Goal: Task Accomplishment & Management: Complete application form

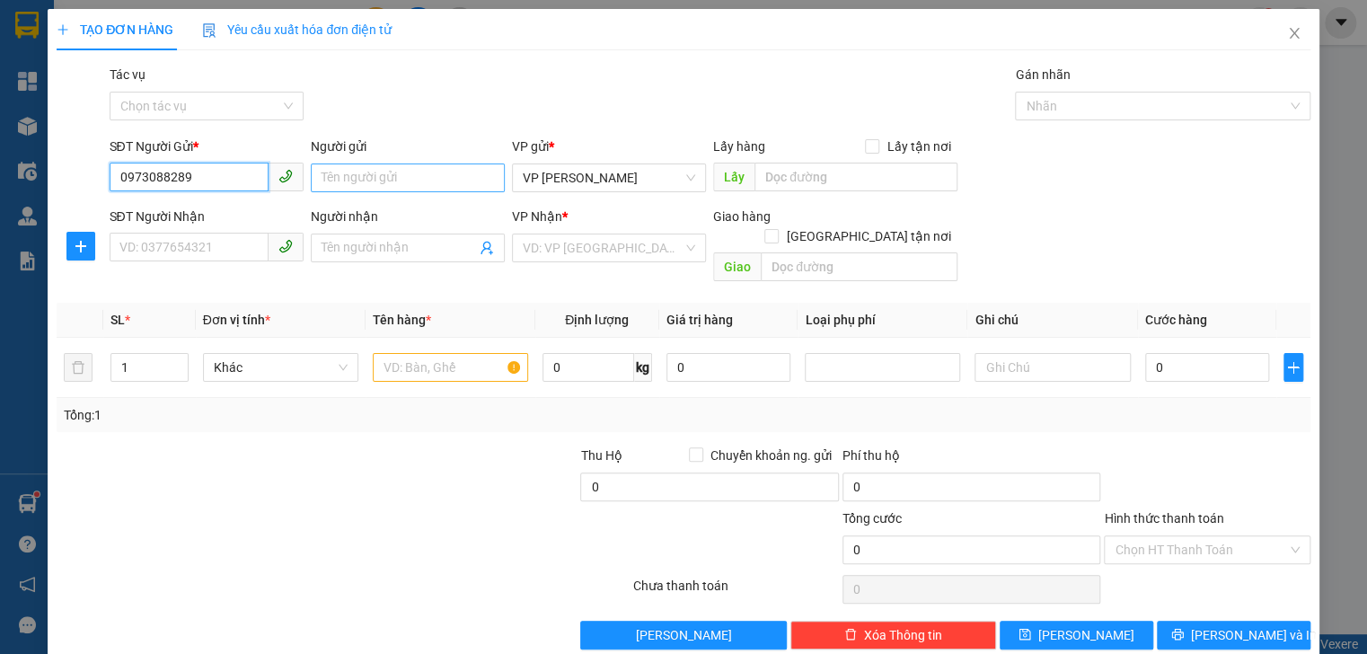
type input "0973088289"
click at [356, 176] on input "Người gửi" at bounding box center [408, 177] width 194 height 29
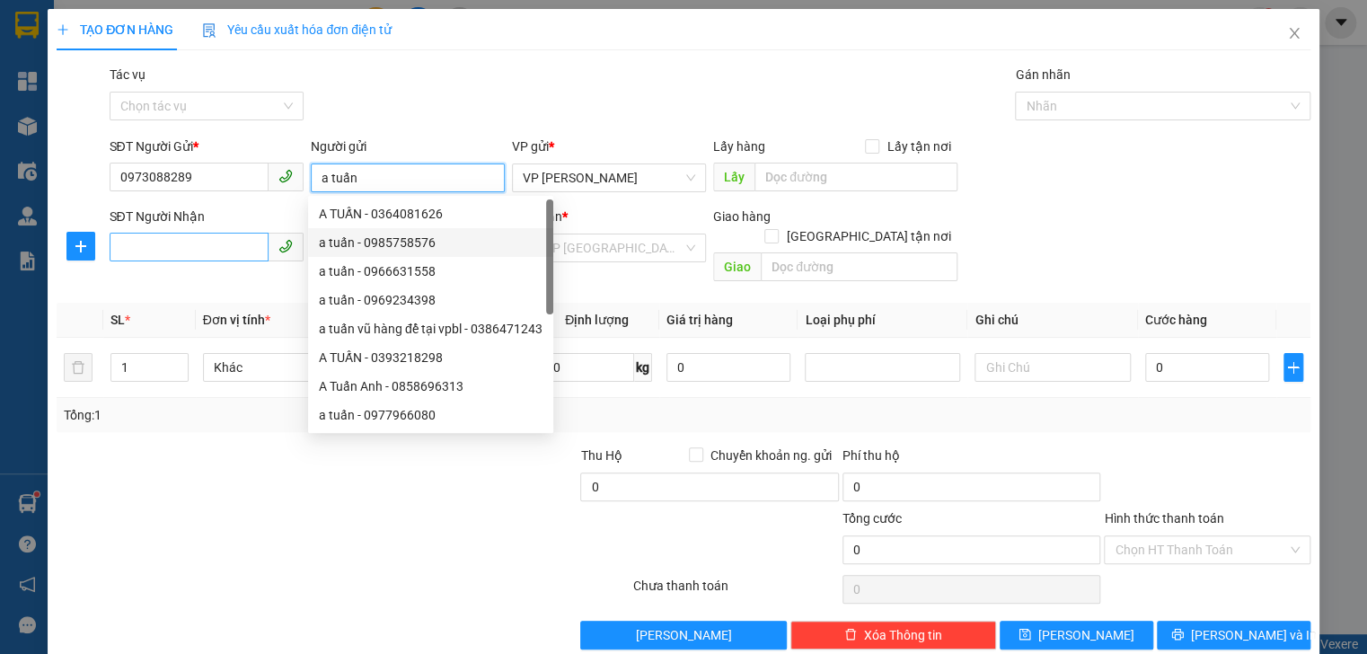
type input "a tuấn"
click at [237, 251] on input "SĐT Người Nhận" at bounding box center [189, 247] width 159 height 29
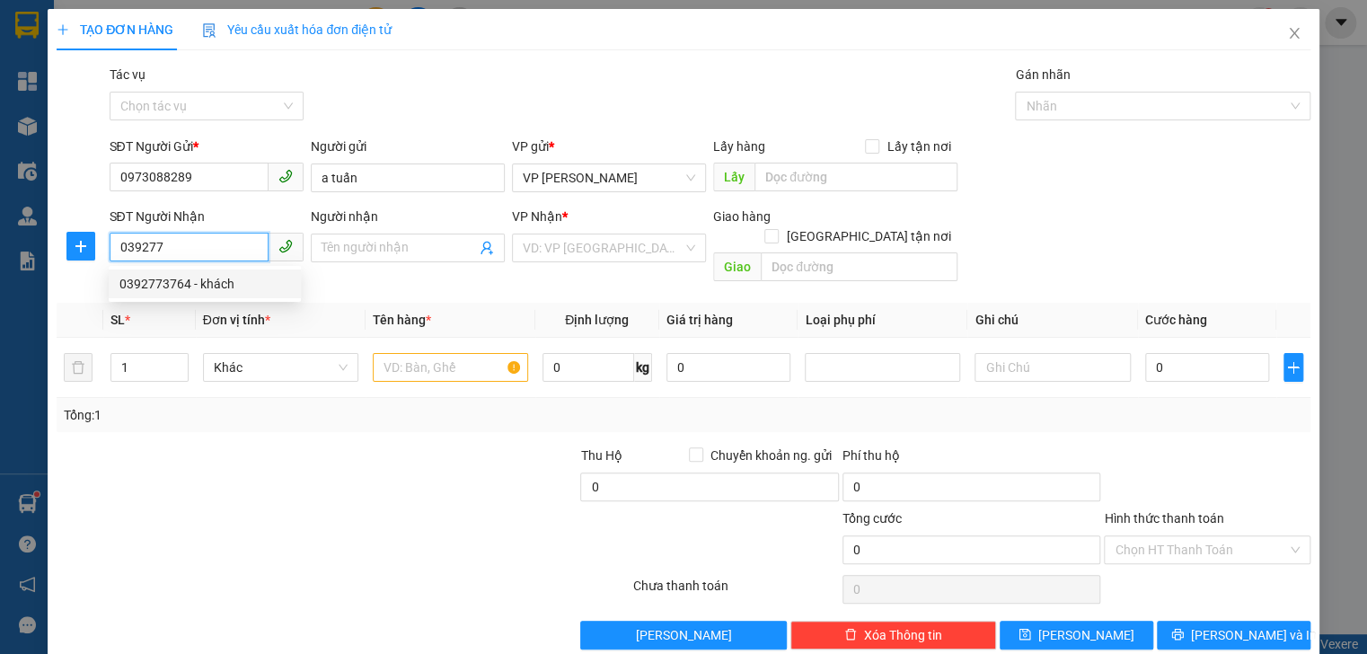
click at [140, 285] on div "0392773764 - khách" at bounding box center [204, 284] width 171 height 20
type input "0392773764"
type input "khách"
type input "binhfloocj"
type input "50.000"
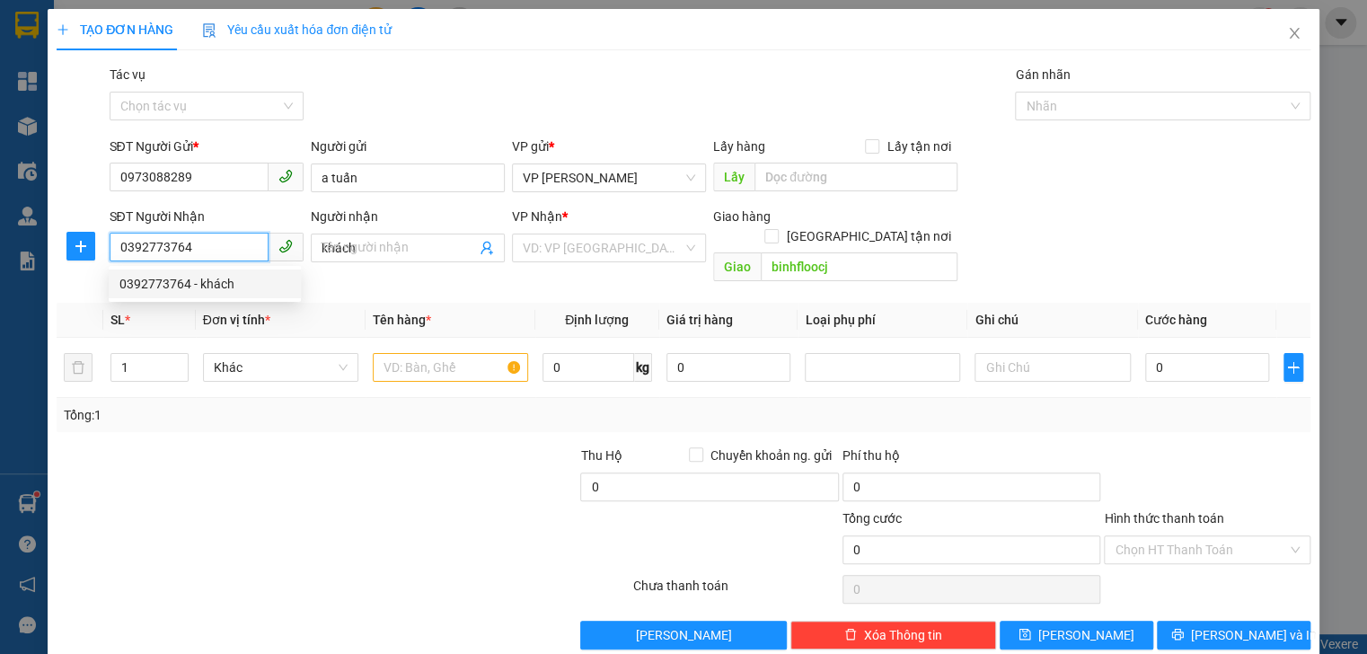
type input "50.000"
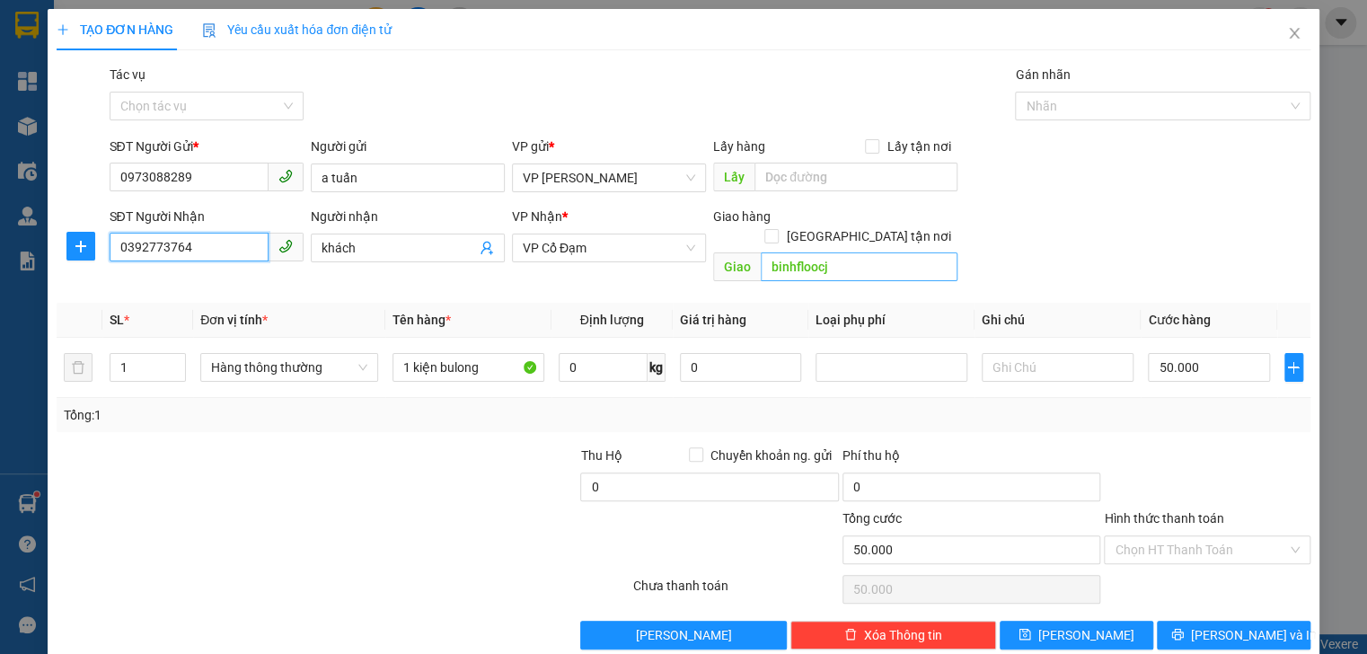
type input "0392773764"
click at [829, 255] on input "binhfloocj" at bounding box center [859, 266] width 197 height 29
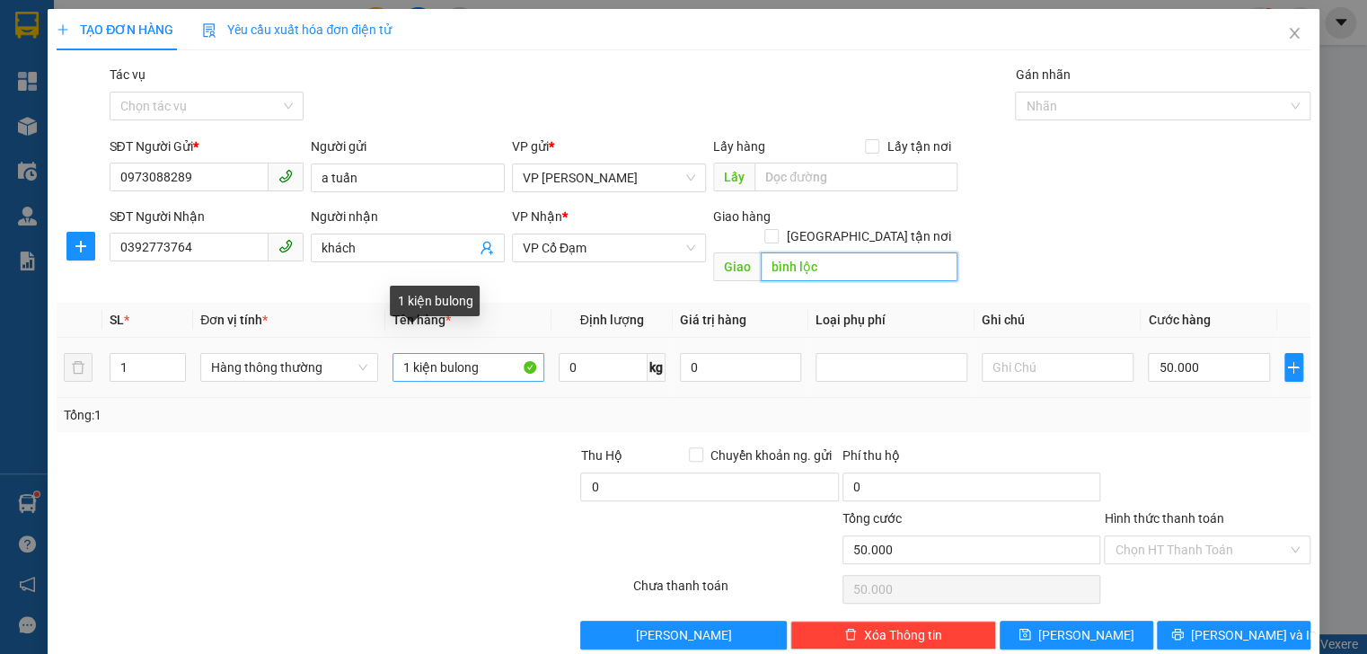
type input "bình lộc"
click at [489, 353] on input "1 kiện bulong" at bounding box center [468, 367] width 152 height 29
type input "1 kiệnphụ tùng"
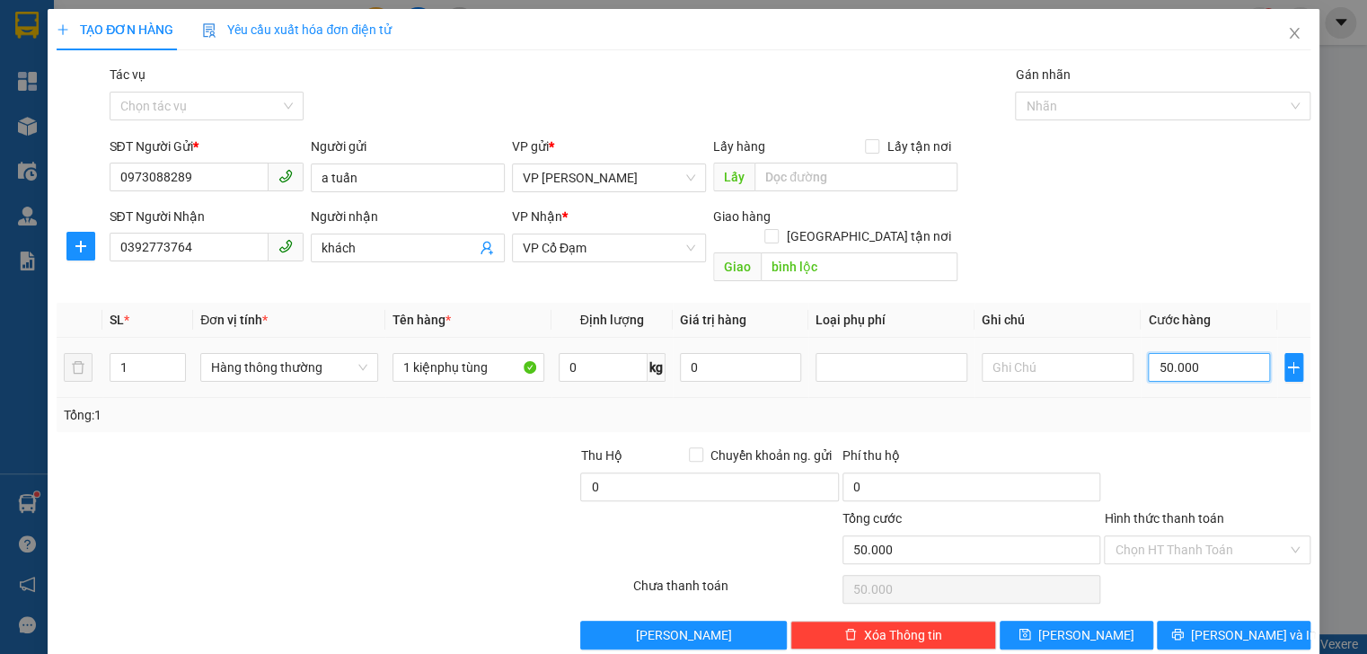
click at [1193, 353] on input "50.000" at bounding box center [1208, 367] width 121 height 29
type input "0"
click at [1148, 353] on input "0" at bounding box center [1208, 367] width 121 height 29
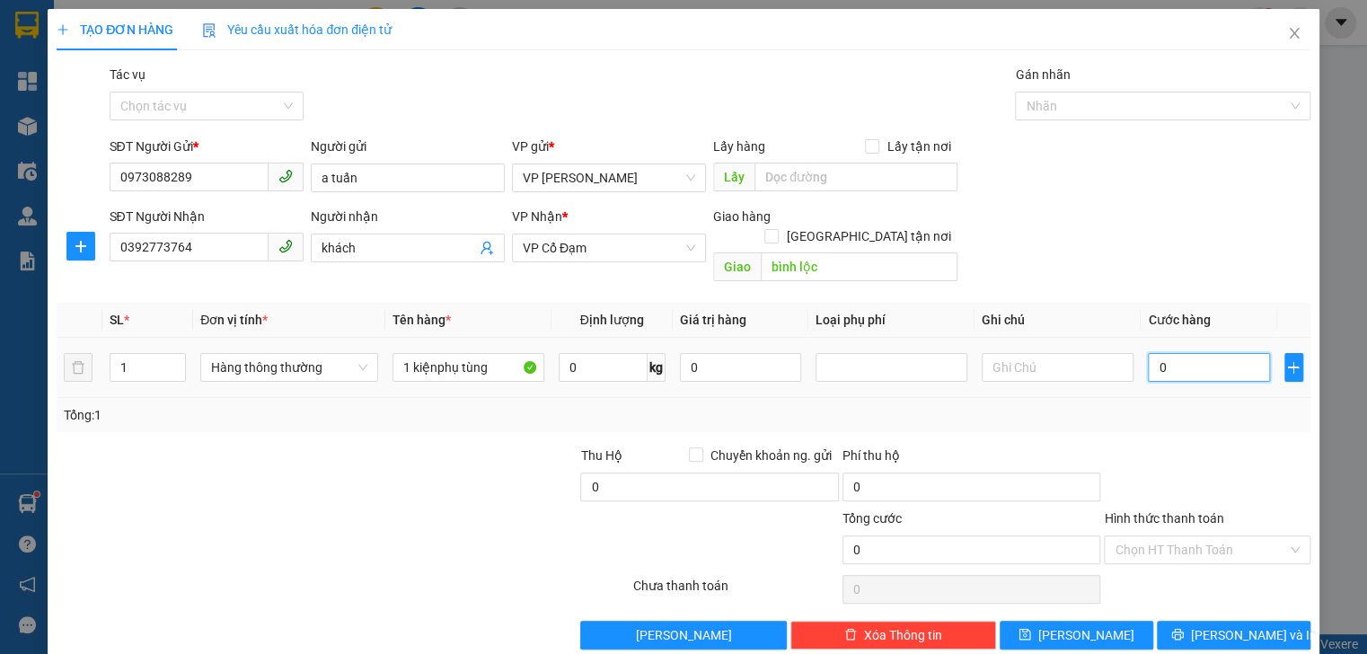
type input "40"
type input "40.000"
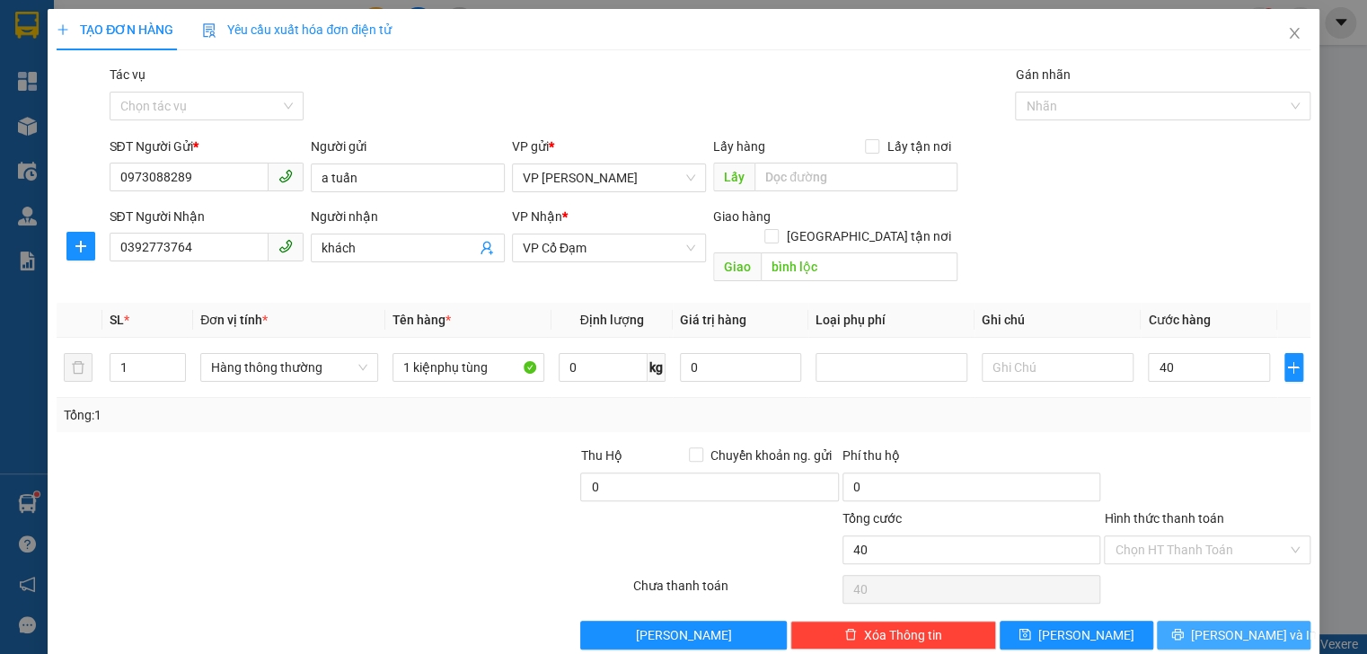
type input "40.000"
click at [1214, 625] on span "[PERSON_NAME] và In" at bounding box center [1254, 635] width 126 height 20
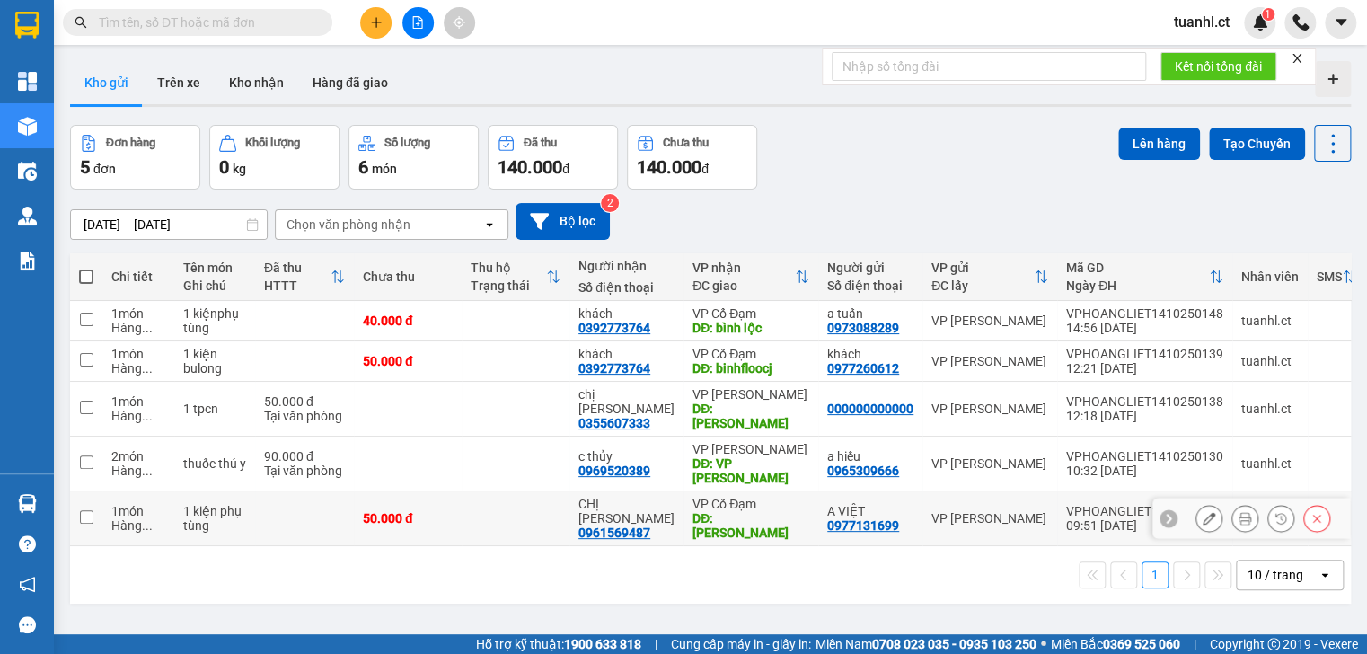
click at [142, 518] on span "..." at bounding box center [147, 525] width 11 height 14
checkbox input "true"
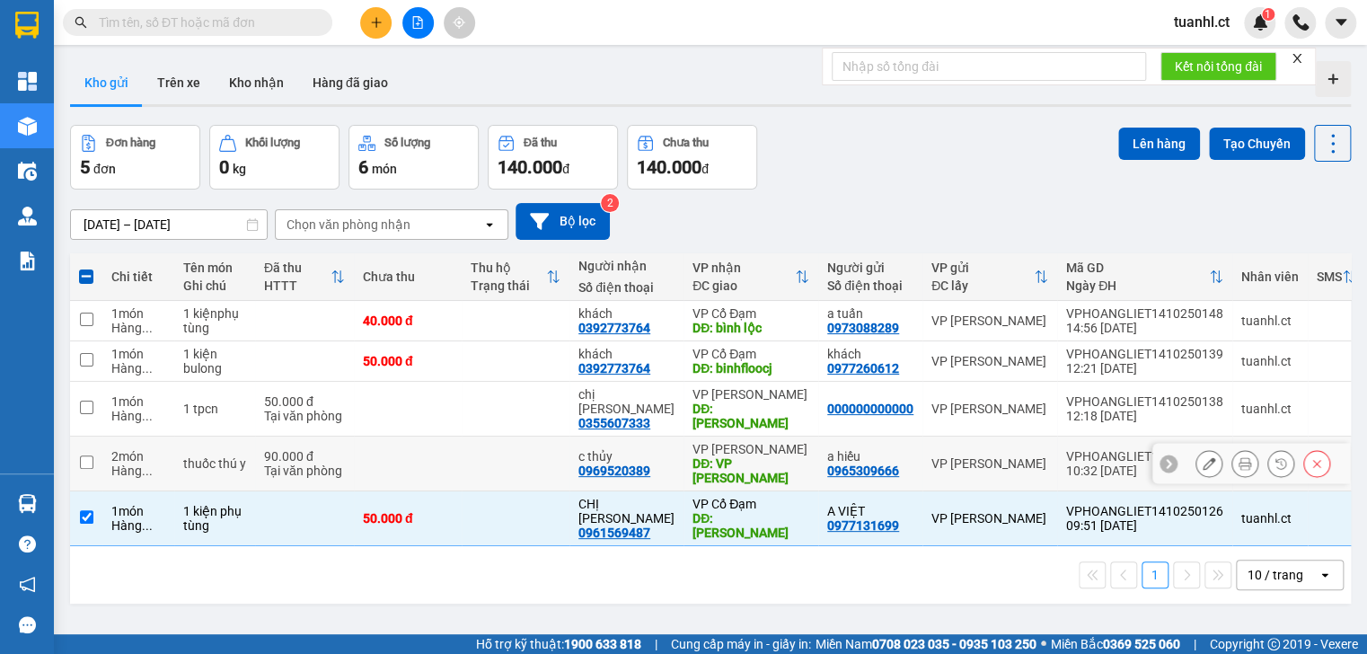
click at [143, 449] on div "2 món" at bounding box center [138, 456] width 54 height 14
checkbox input "true"
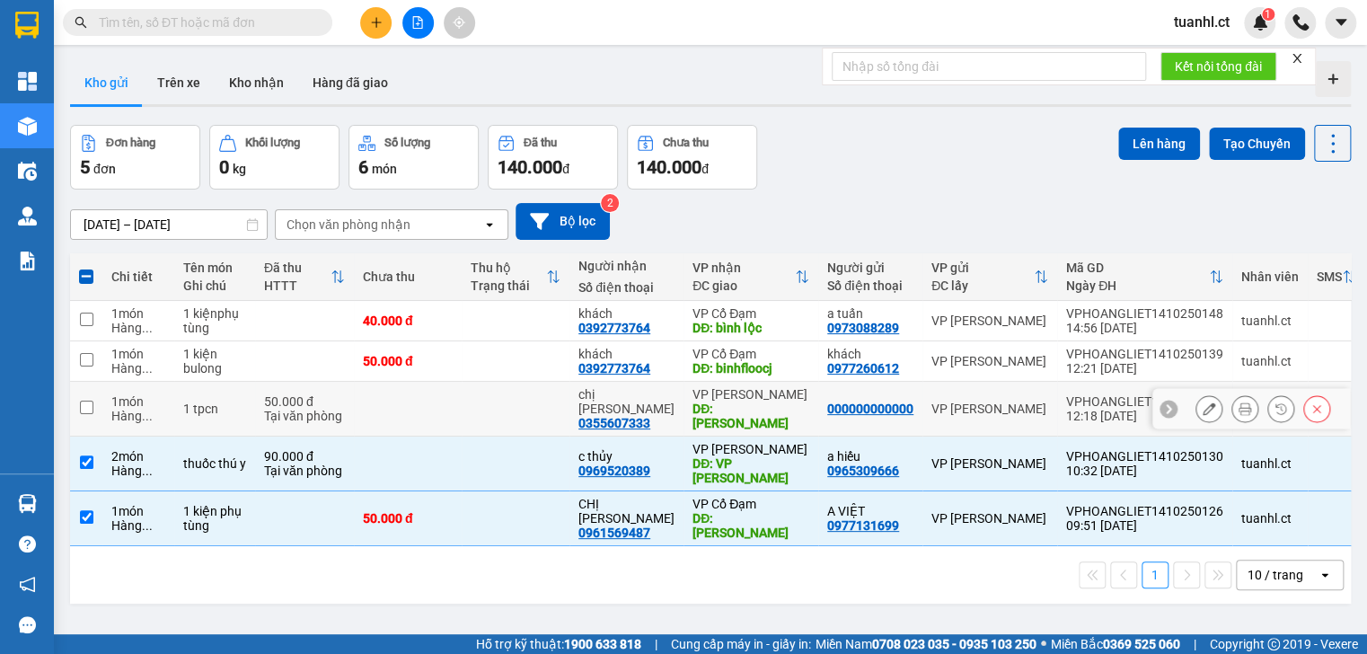
click at [144, 409] on span "..." at bounding box center [147, 416] width 11 height 14
checkbox input "true"
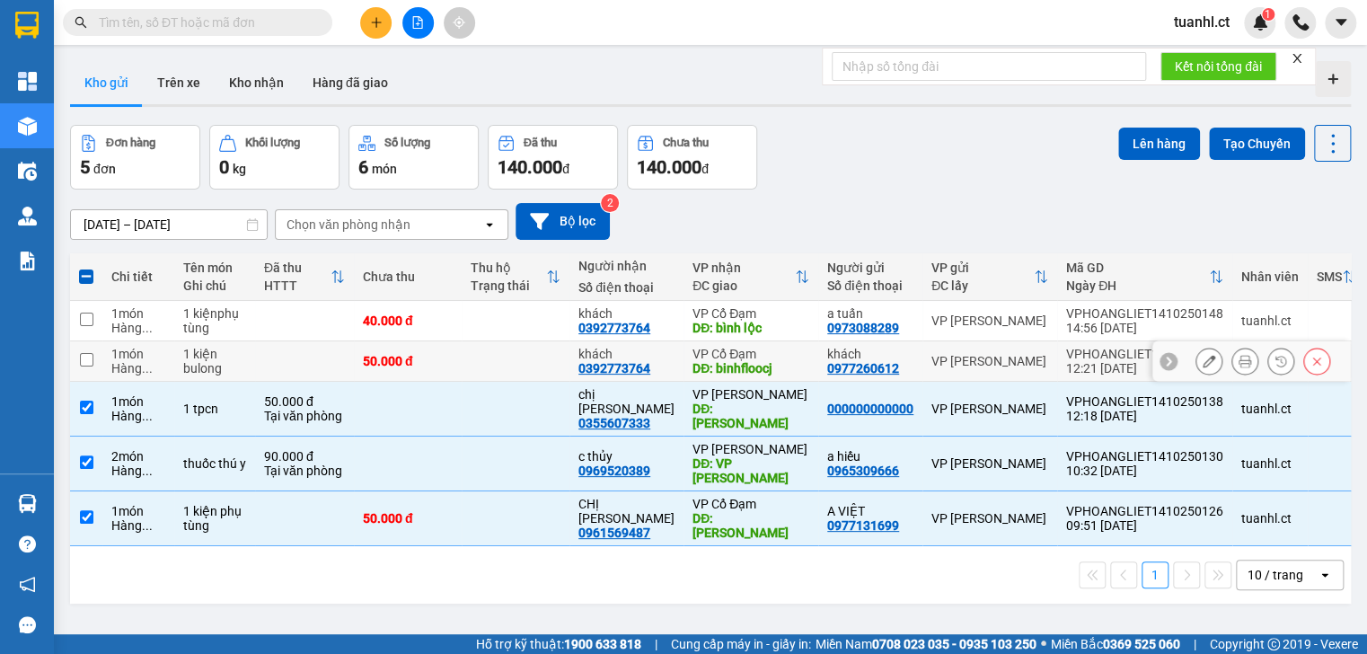
click at [144, 374] on span "..." at bounding box center [147, 368] width 11 height 14
checkbox input "true"
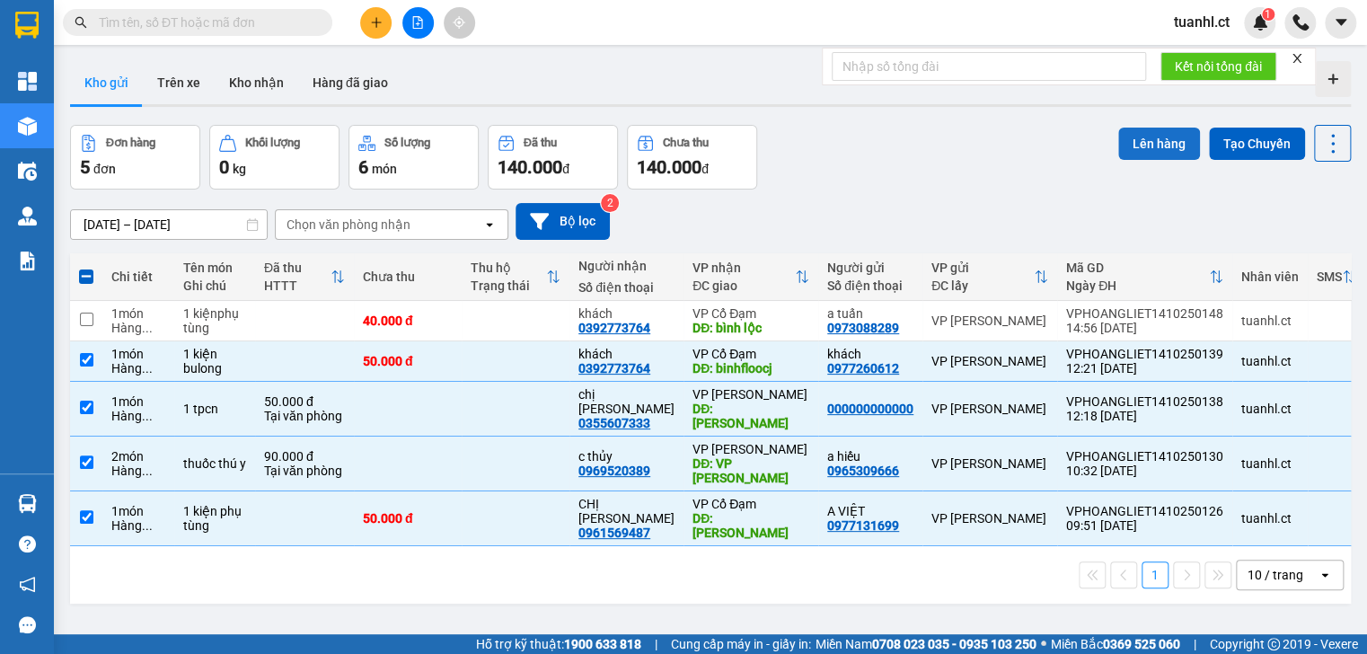
click at [1125, 147] on button "Lên hàng" at bounding box center [1159, 144] width 82 height 32
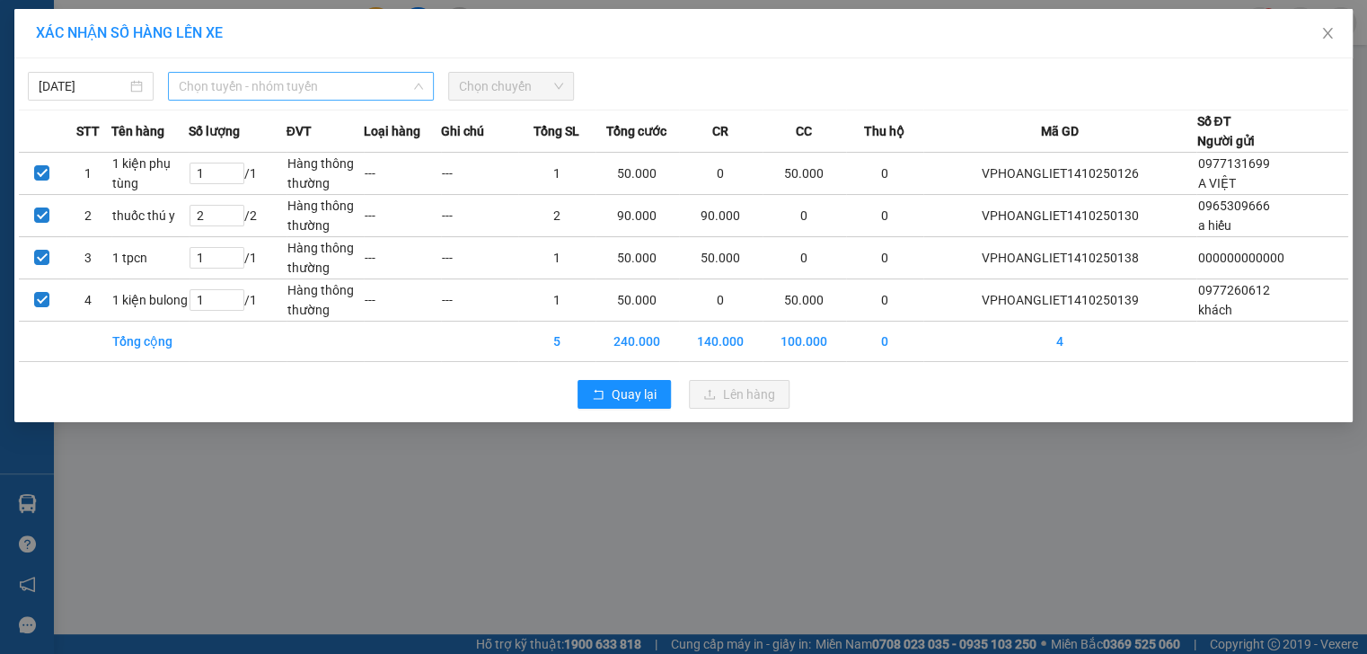
click at [380, 76] on span "Chọn tuyến - nhóm tuyến" at bounding box center [301, 86] width 244 height 27
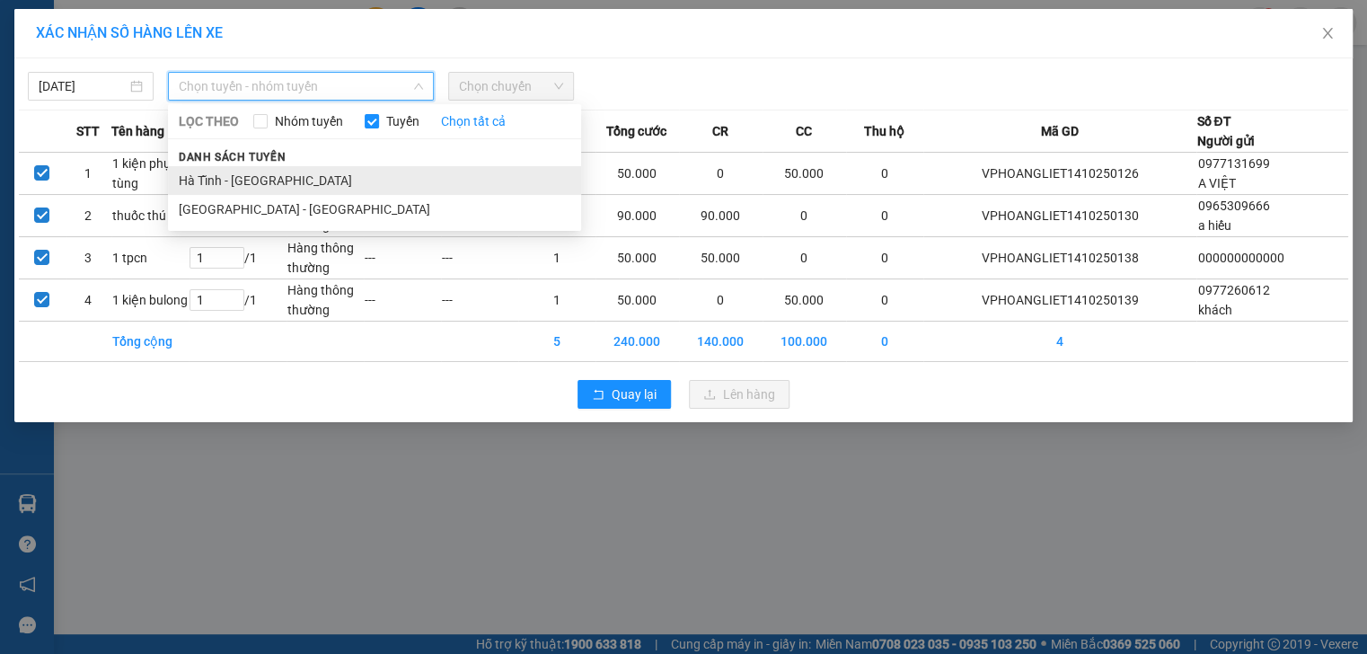
click at [285, 181] on li "Hà Tĩnh - [GEOGRAPHIC_DATA]" at bounding box center [374, 180] width 413 height 29
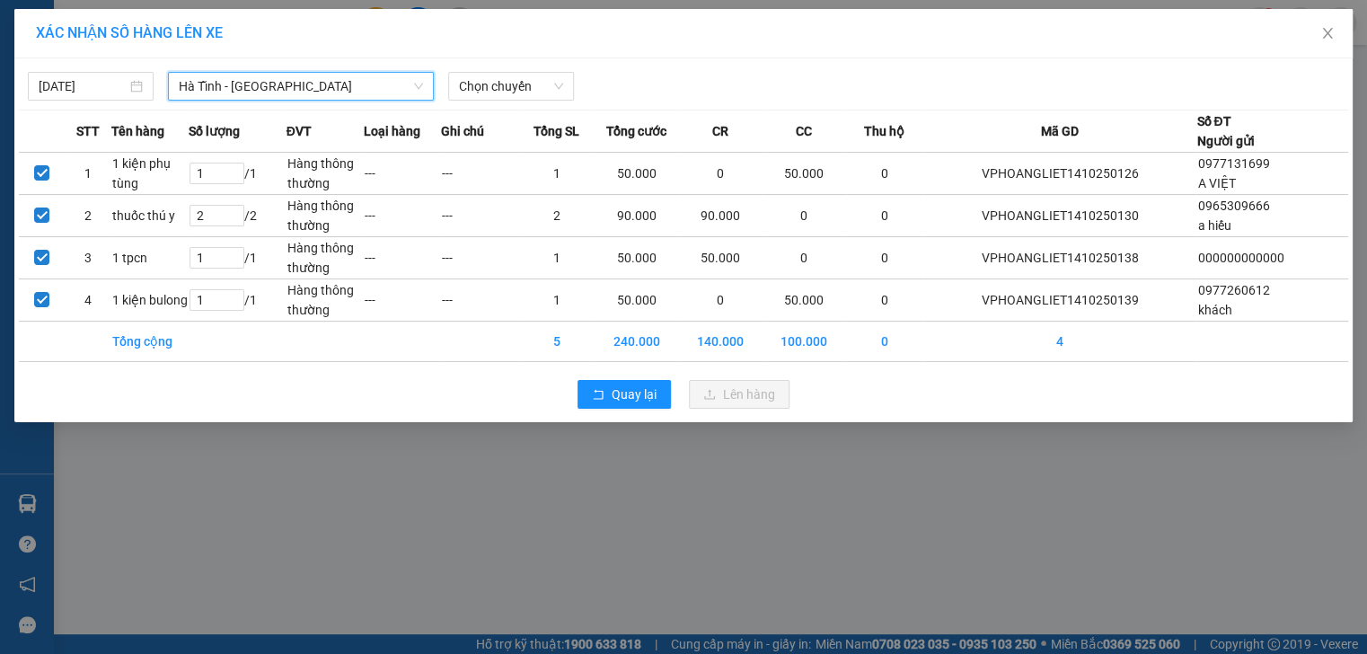
click at [315, 91] on span "Hà Tĩnh - [GEOGRAPHIC_DATA]" at bounding box center [301, 86] width 244 height 27
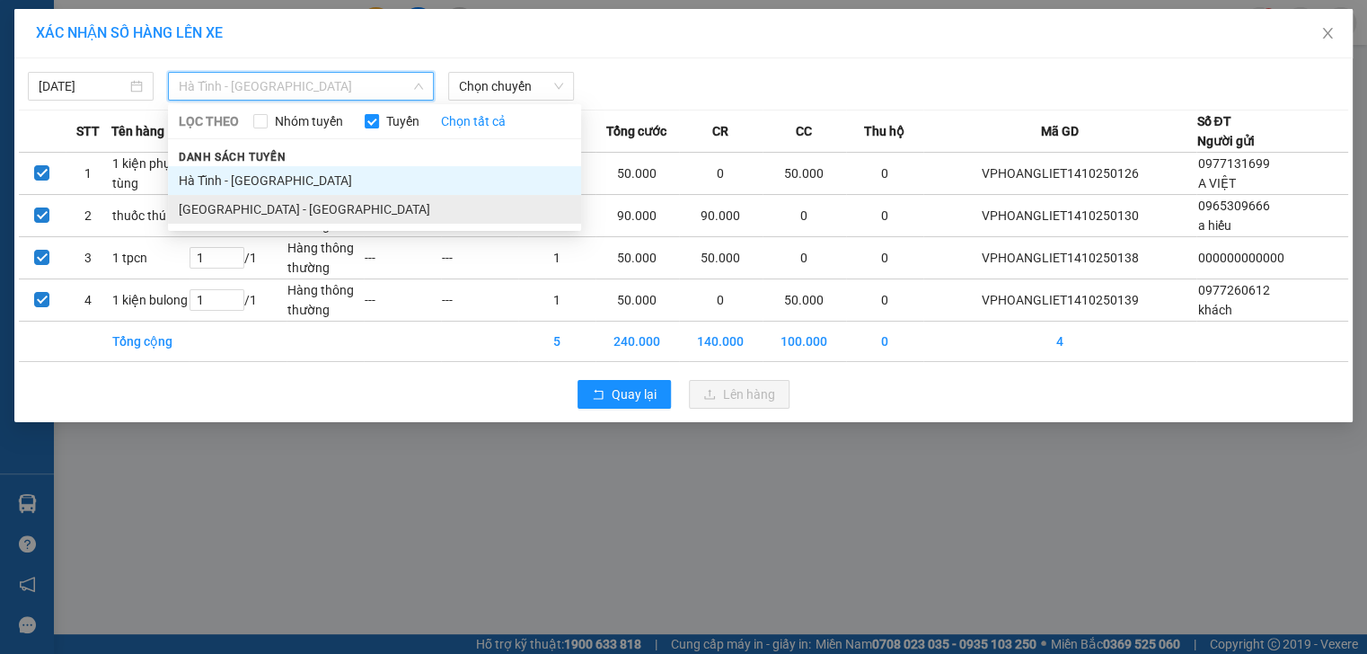
click at [297, 205] on li "[GEOGRAPHIC_DATA] - [GEOGRAPHIC_DATA]" at bounding box center [374, 209] width 413 height 29
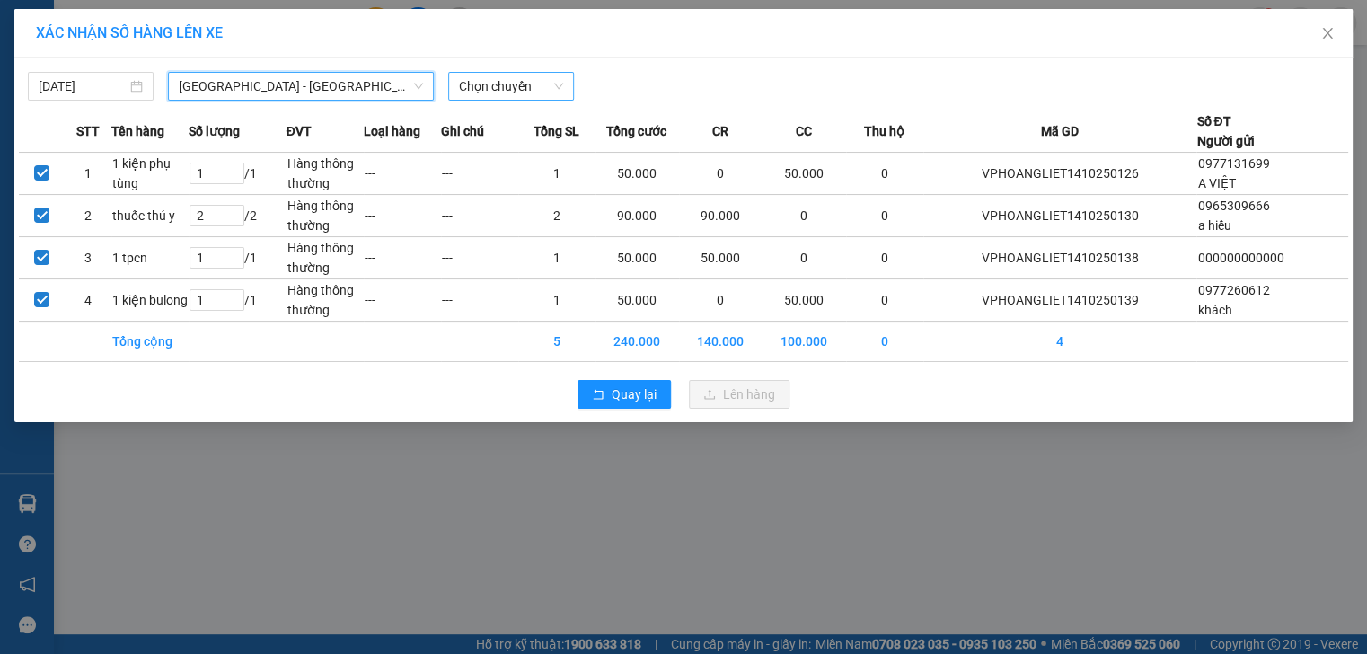
click at [472, 89] on span "Chọn chuyến" at bounding box center [511, 86] width 104 height 27
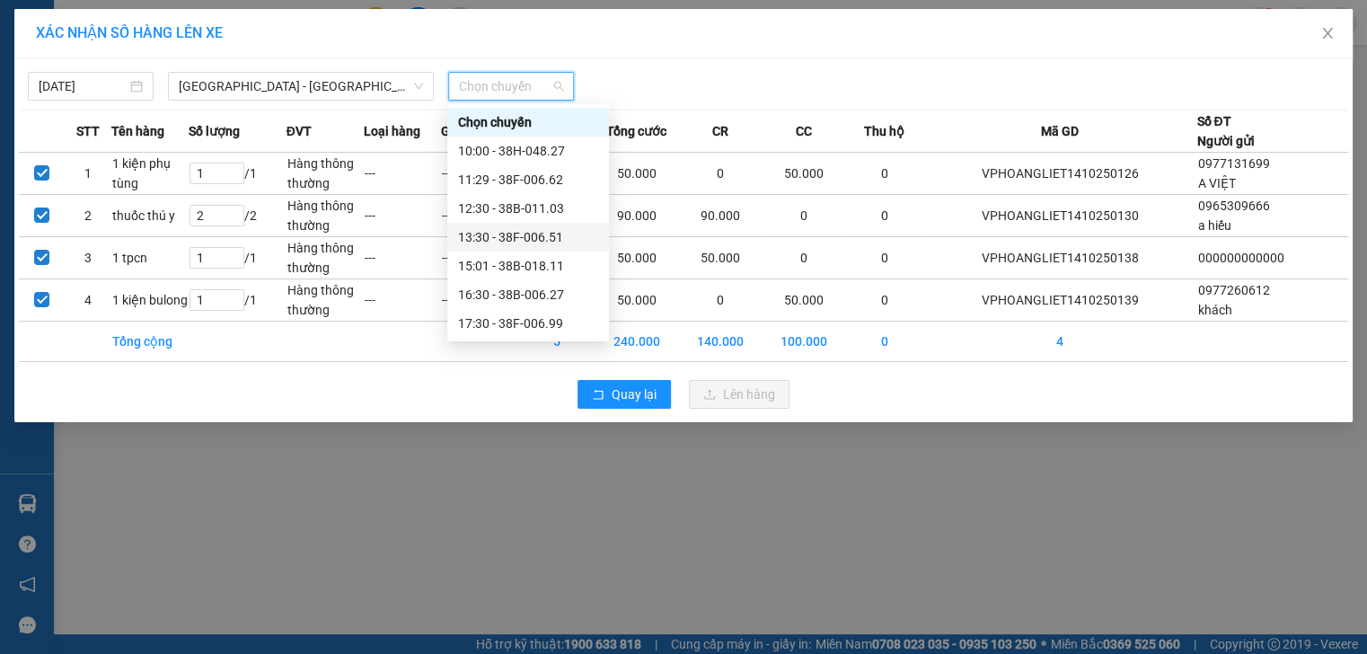
click at [492, 233] on div "13:30 - 38F-006.51" at bounding box center [528, 237] width 140 height 20
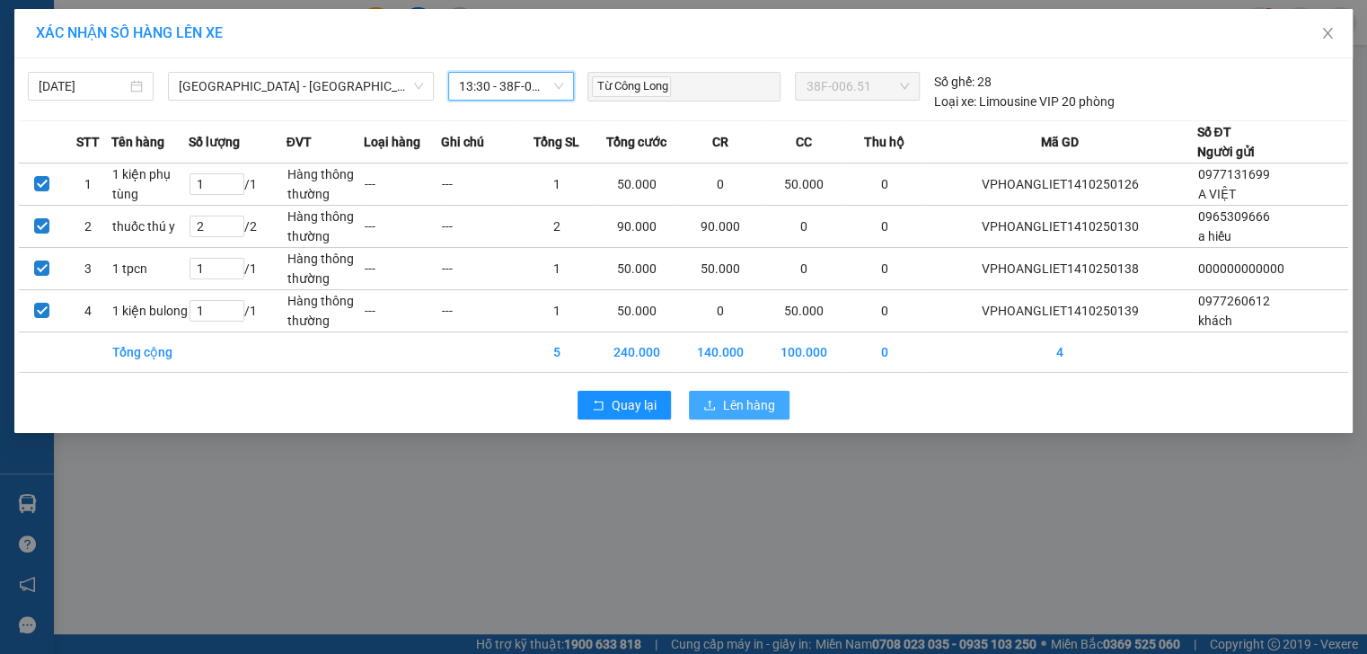
click at [740, 409] on span "Lên hàng" at bounding box center [749, 405] width 52 height 20
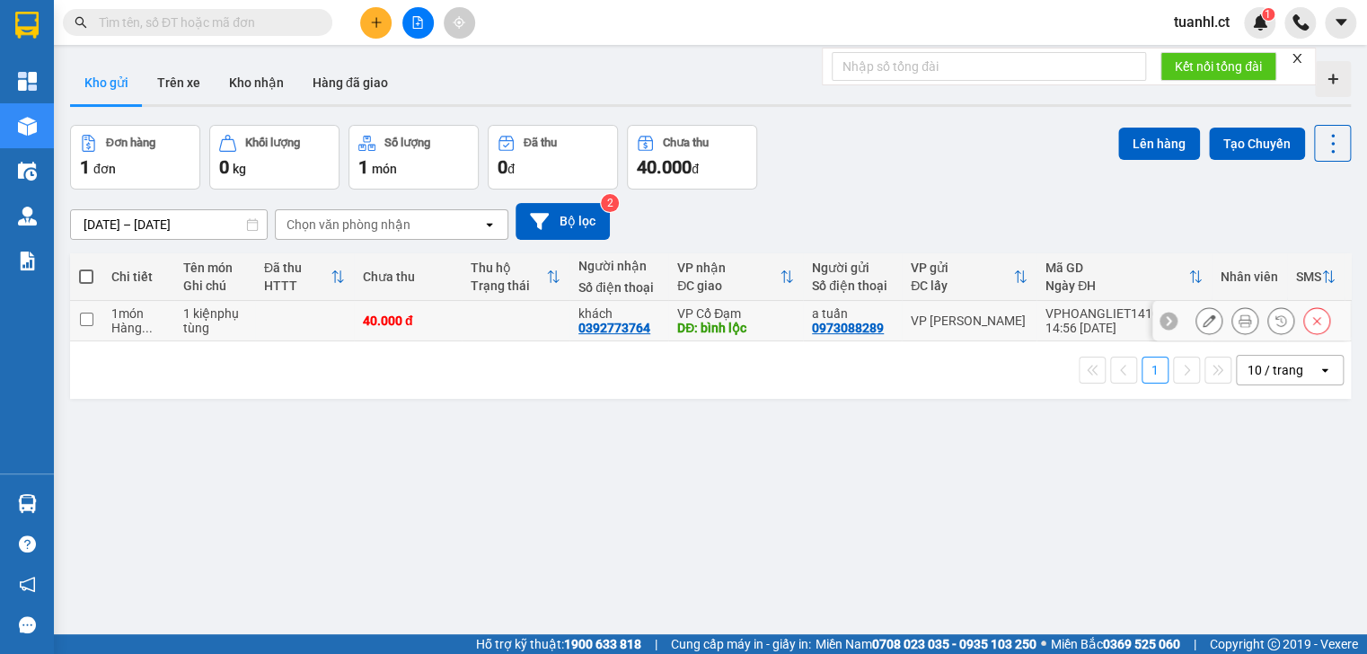
click at [1195, 324] on div at bounding box center [1208, 320] width 27 height 27
click at [1202, 323] on icon at bounding box center [1208, 320] width 13 height 13
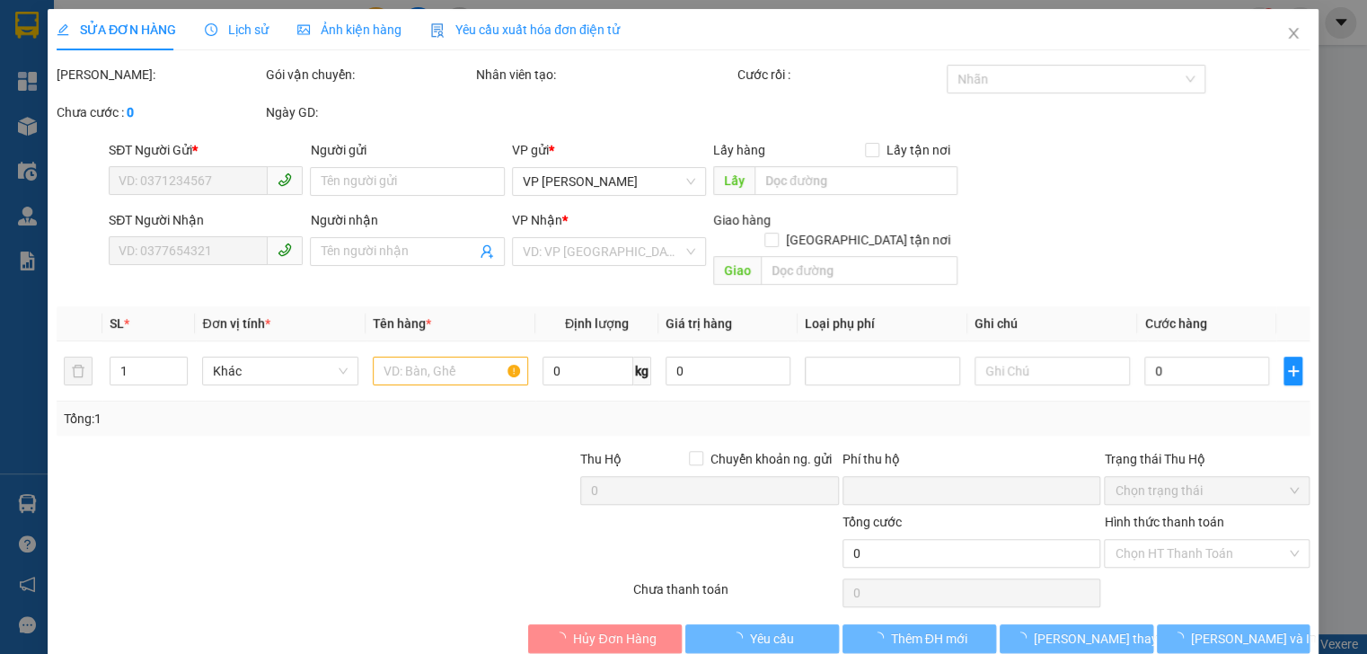
type input "0973088289"
type input "a tuấn"
type input "0392773764"
type input "khách"
type input "bình lộc"
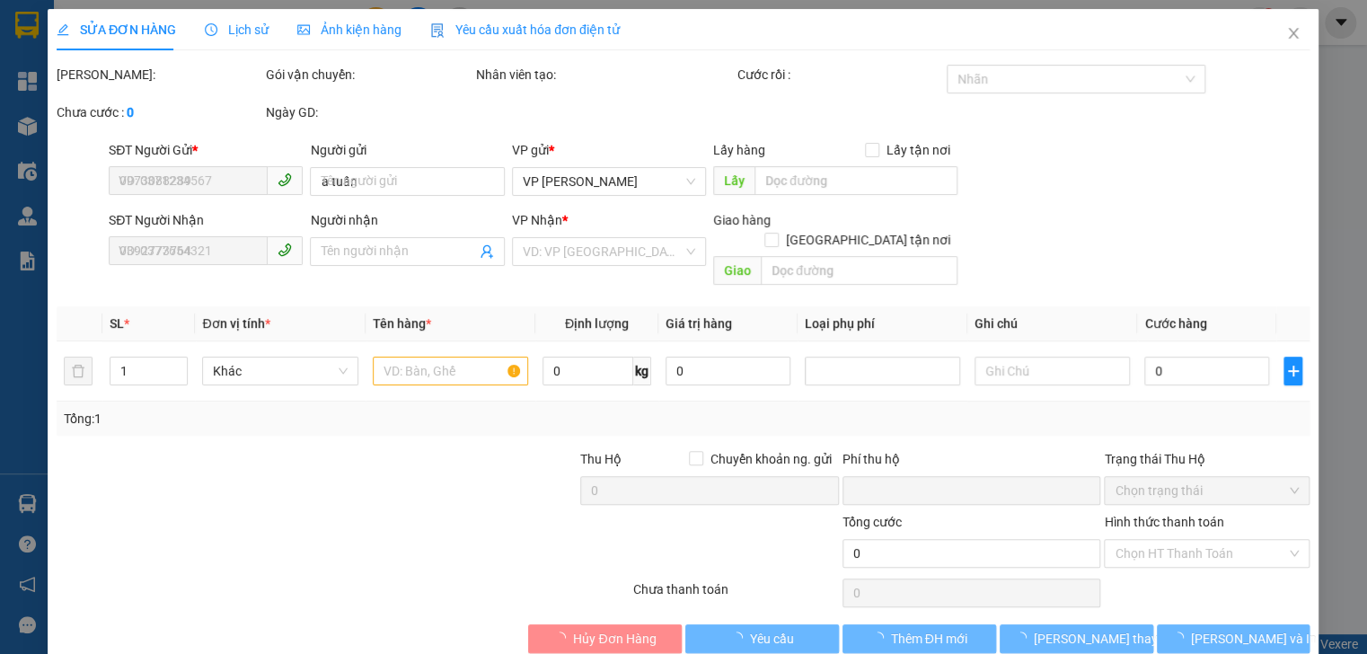
type input "0"
type input "40.000"
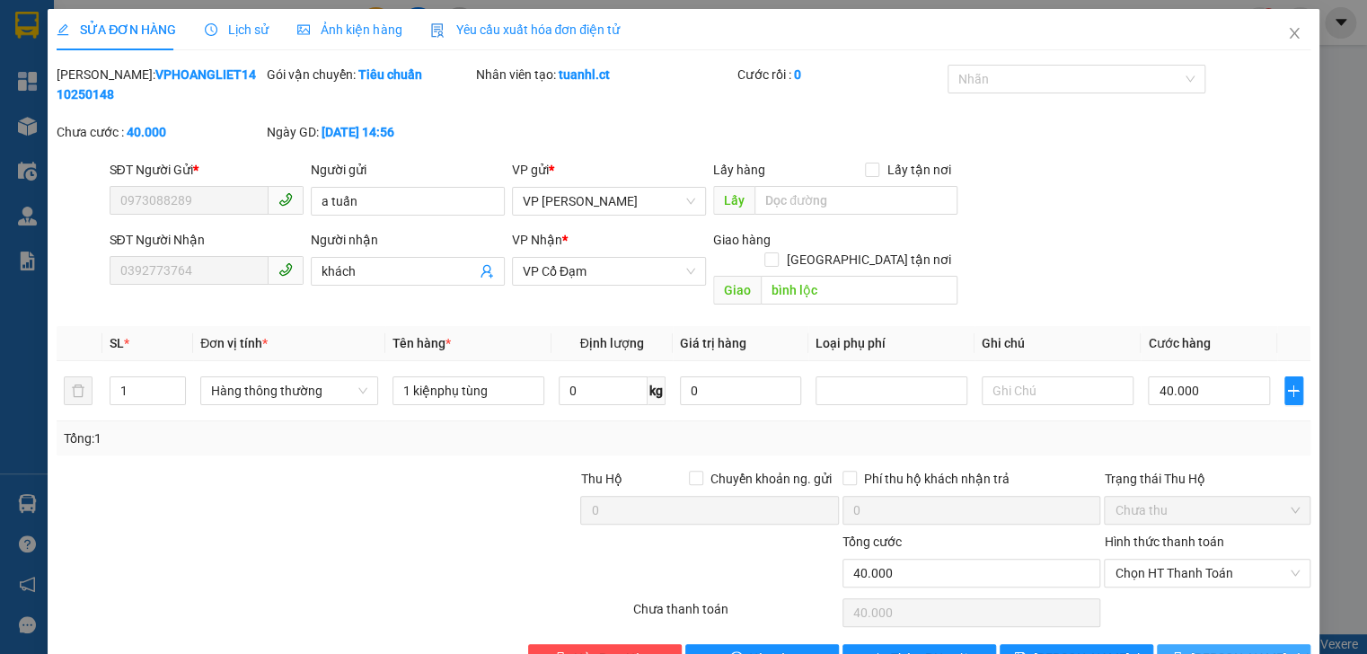
click at [1173, 644] on button "[PERSON_NAME] và In" at bounding box center [1234, 658] width 154 height 29
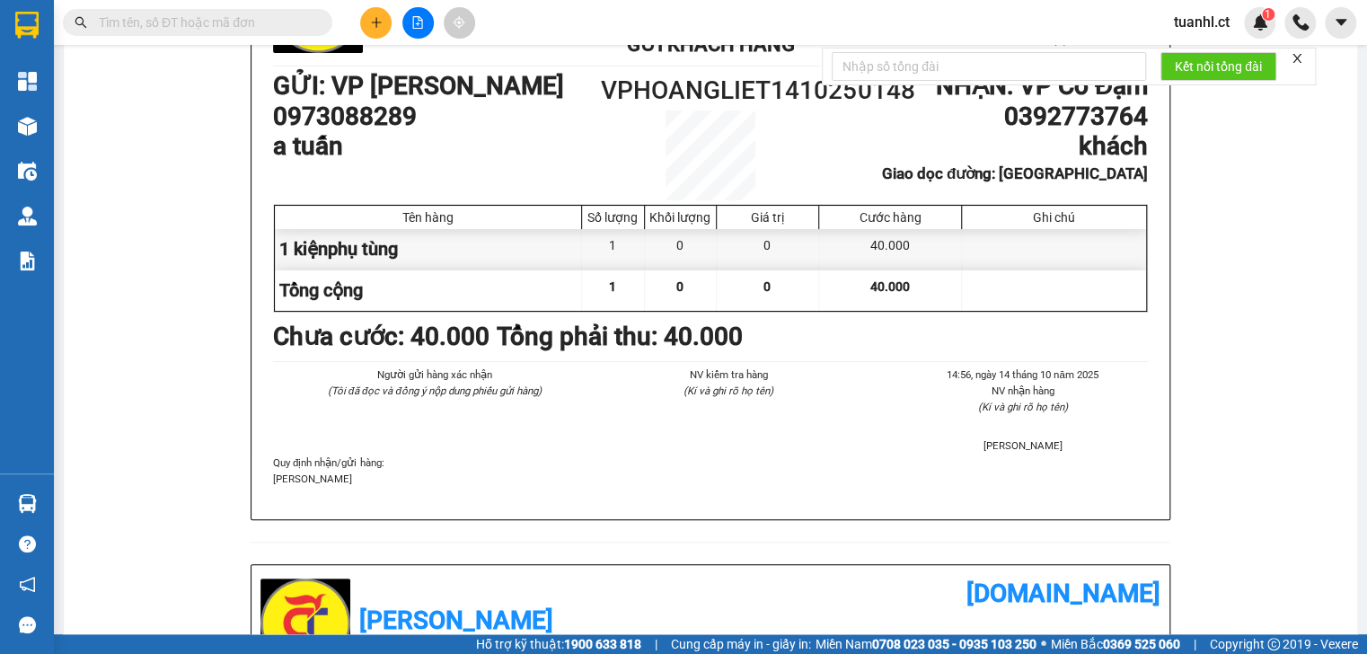
scroll to position [144, 0]
